Goal: Browse casually

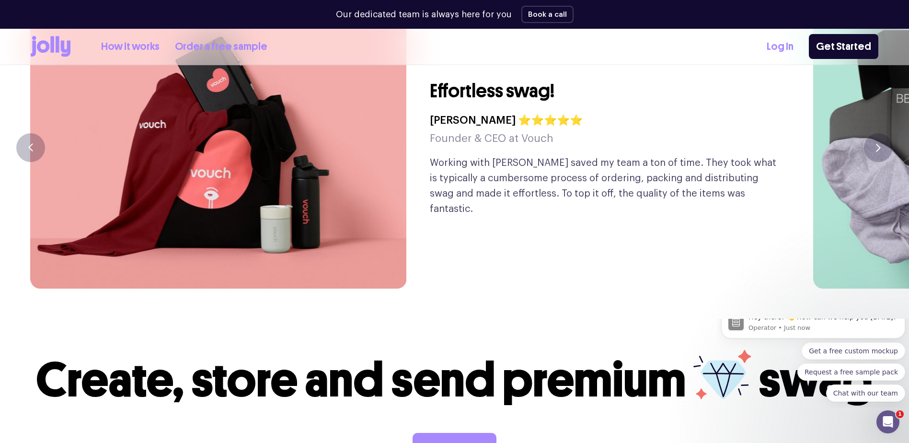
scroll to position [2377, 0]
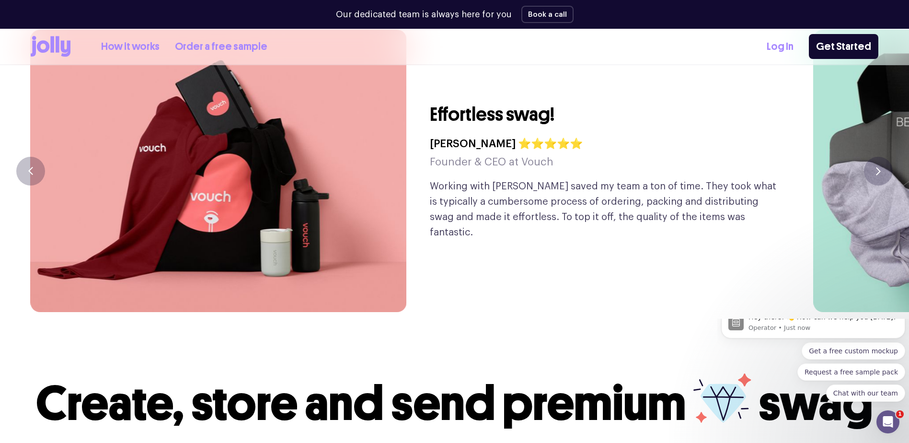
click at [713, 191] on p "Working with [PERSON_NAME] saved my team a ton of time. They took what is typic…" at bounding box center [606, 209] width 353 height 61
click at [882, 157] on button "button" at bounding box center [878, 171] width 29 height 29
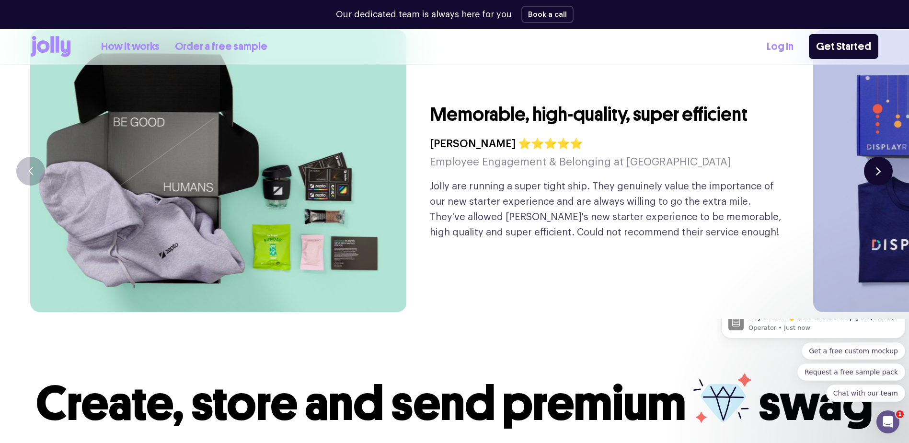
click at [881, 157] on button "button" at bounding box center [878, 171] width 29 height 29
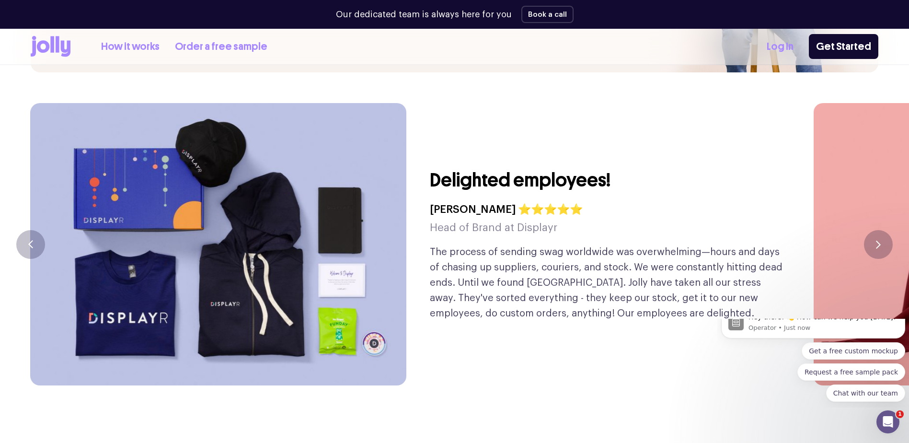
scroll to position [2281, 0]
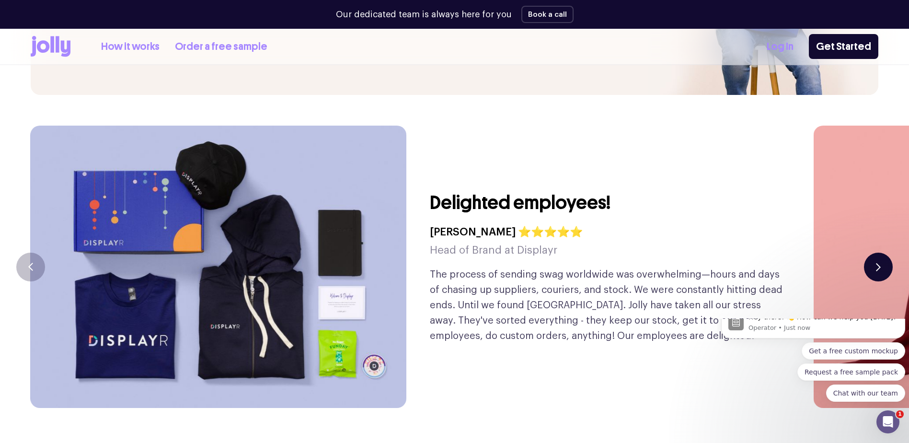
click at [880, 264] on icon "button" at bounding box center [878, 267] width 3 height 7
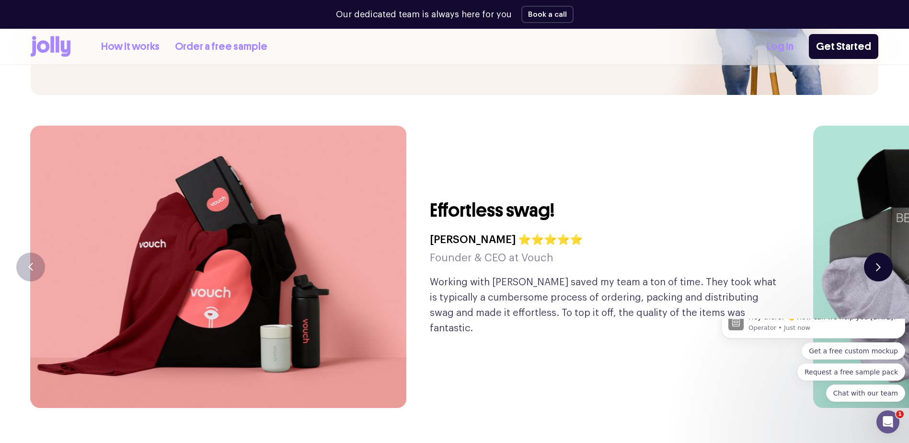
click at [880, 264] on icon "button" at bounding box center [878, 267] width 3 height 7
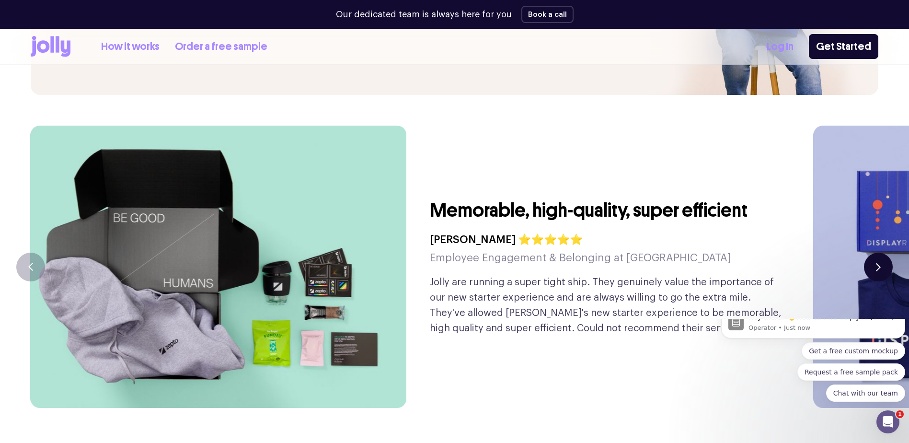
click at [880, 264] on icon "button" at bounding box center [878, 267] width 3 height 7
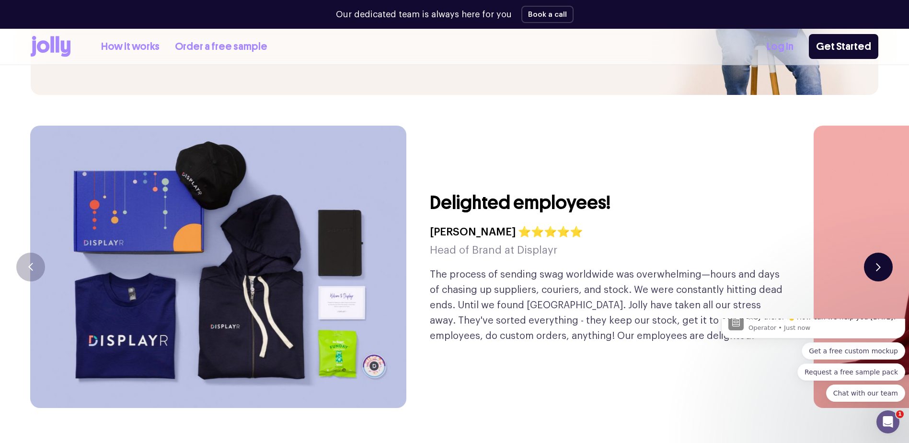
click at [880, 264] on icon "button" at bounding box center [878, 267] width 3 height 7
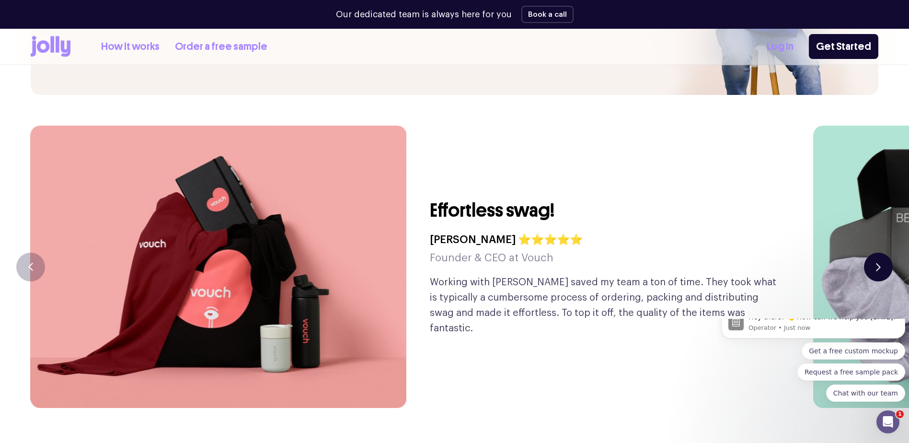
click at [880, 264] on icon "button" at bounding box center [878, 267] width 3 height 7
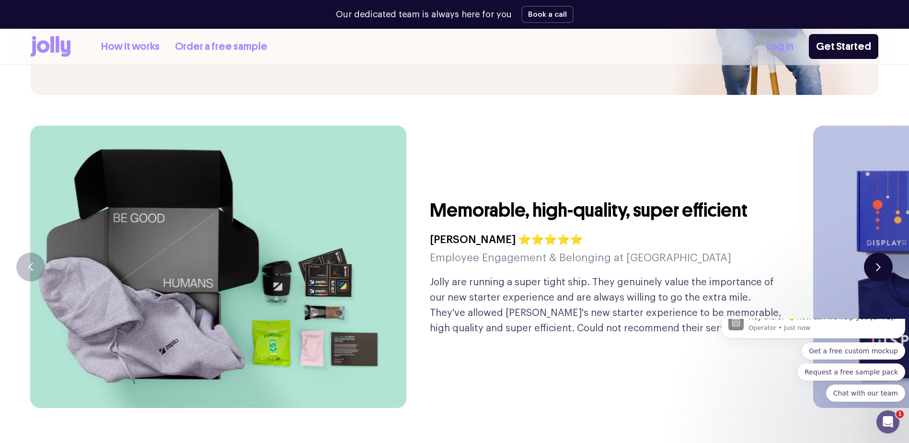
click at [880, 264] on icon "button" at bounding box center [878, 267] width 3 height 7
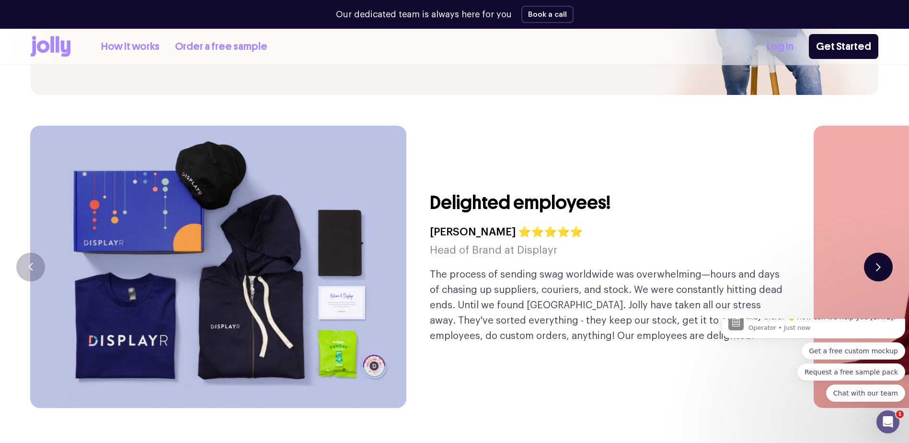
click at [880, 264] on icon "button" at bounding box center [878, 267] width 3 height 7
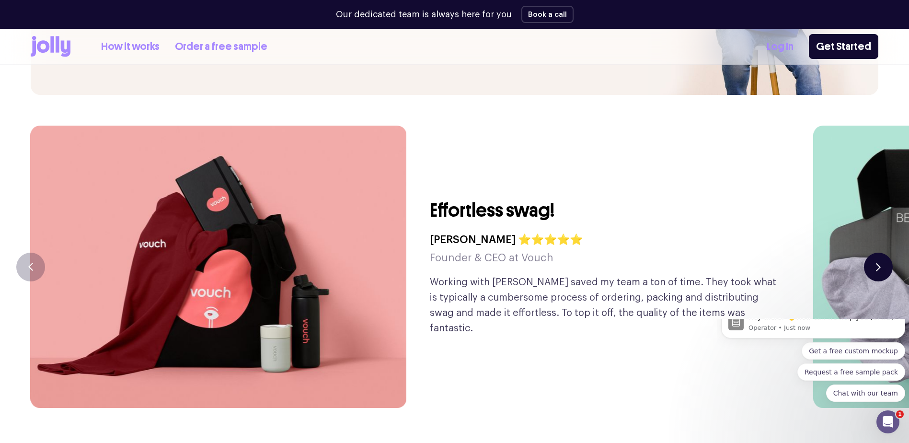
click at [880, 264] on icon "button" at bounding box center [878, 267] width 3 height 7
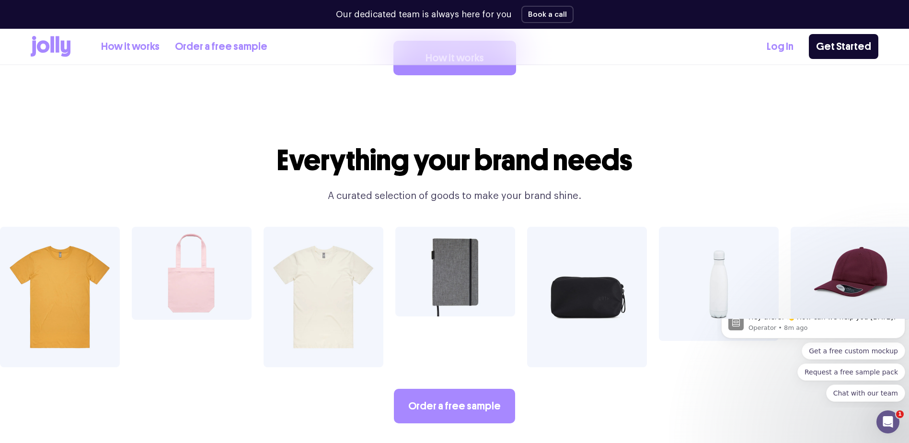
scroll to position [1609, 0]
